Goal: Information Seeking & Learning: Learn about a topic

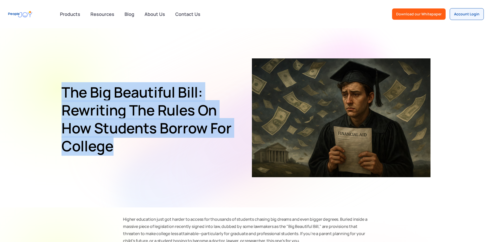
drag, startPoint x: 100, startPoint y: 123, endPoint x: 145, endPoint y: 151, distance: 52.7
click at [145, 151] on section "The Big Beautiful Bill: Rewriting the Rules on How Students Borrow for College" at bounding box center [246, 118] width 492 height 180
click at [145, 151] on h1 "The Big Beautiful Bill: Rewriting the Rules on How Students Borrow for College" at bounding box center [149, 119] width 175 height 72
drag, startPoint x: 87, startPoint y: 106, endPoint x: 164, endPoint y: 154, distance: 90.6
click at [164, 154] on section "The Big Beautiful Bill: Rewriting the Rules on How Students Borrow for College" at bounding box center [246, 118] width 492 height 180
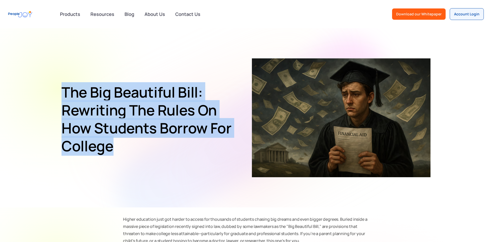
click at [164, 154] on h1 "The Big Beautiful Bill: Rewriting the Rules on How Students Borrow for College" at bounding box center [149, 119] width 175 height 72
click at [139, 109] on h1 "The Big Beautiful Bill: Rewriting the Rules on How Students Borrow for College" at bounding box center [149, 119] width 175 height 72
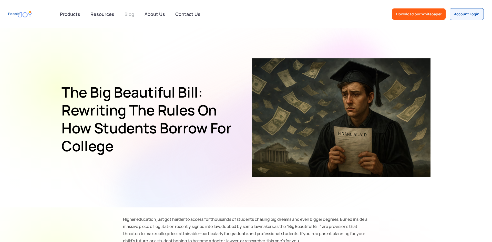
click at [131, 13] on link "Blog" at bounding box center [130, 13] width 16 height 11
